Goal: Navigation & Orientation: Find specific page/section

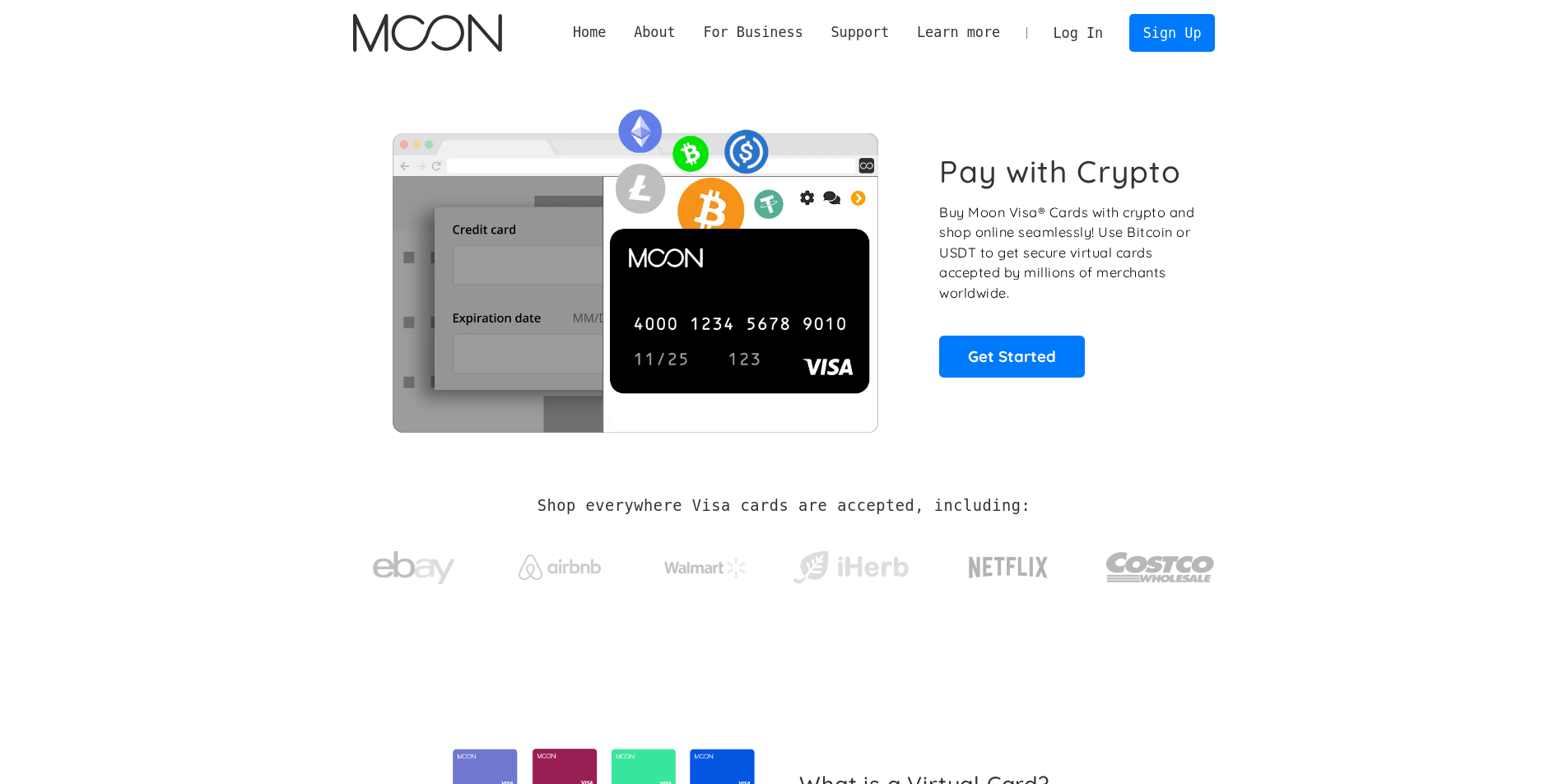
click at [1087, 30] on link "Log In" at bounding box center [1078, 32] width 78 height 36
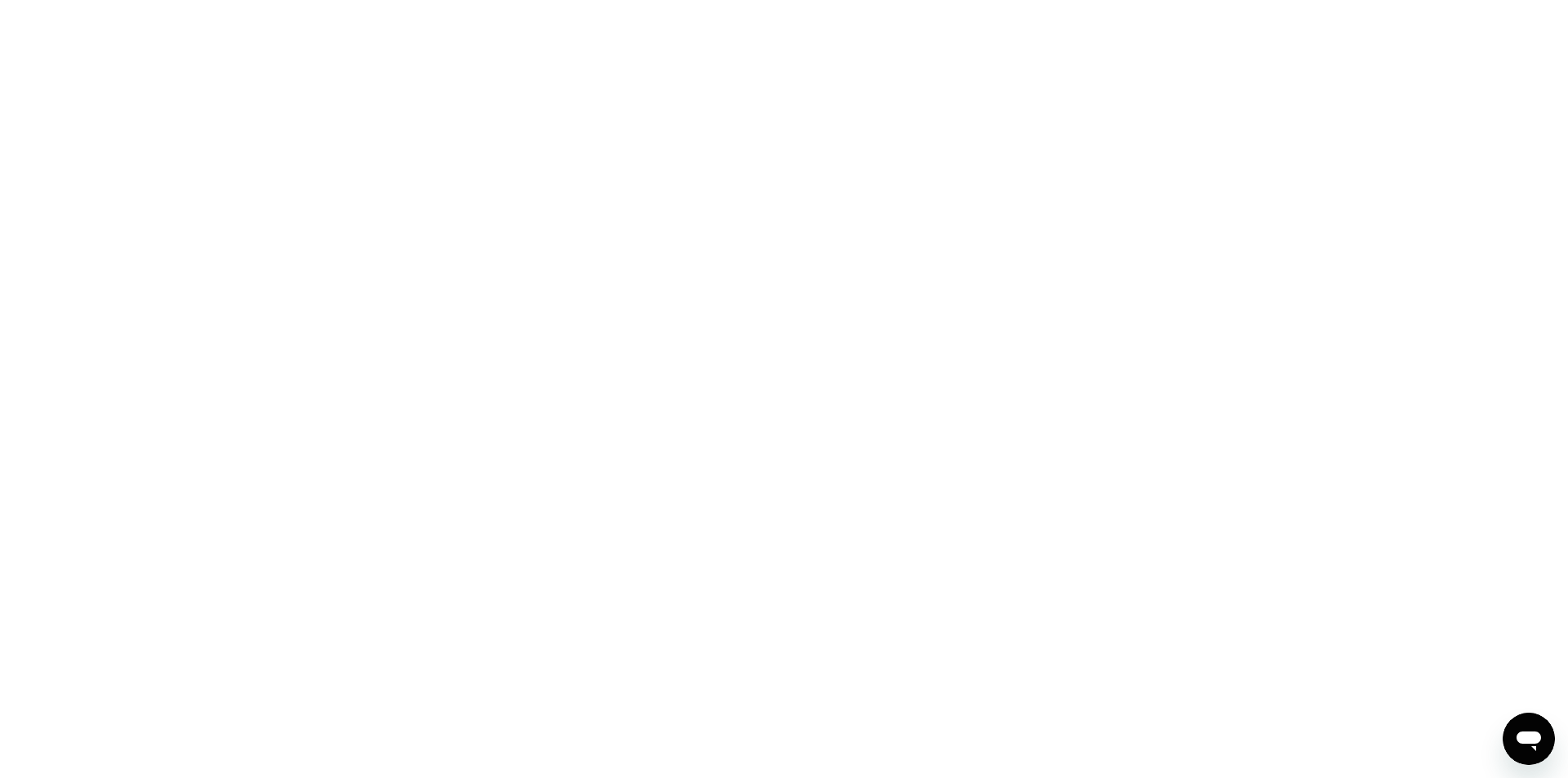
drag, startPoint x: 0, startPoint y: 0, endPoint x: 374, endPoint y: 12, distance: 374.2
click at [374, 12] on div at bounding box center [784, 389] width 1568 height 778
